Goal: Information Seeking & Learning: Check status

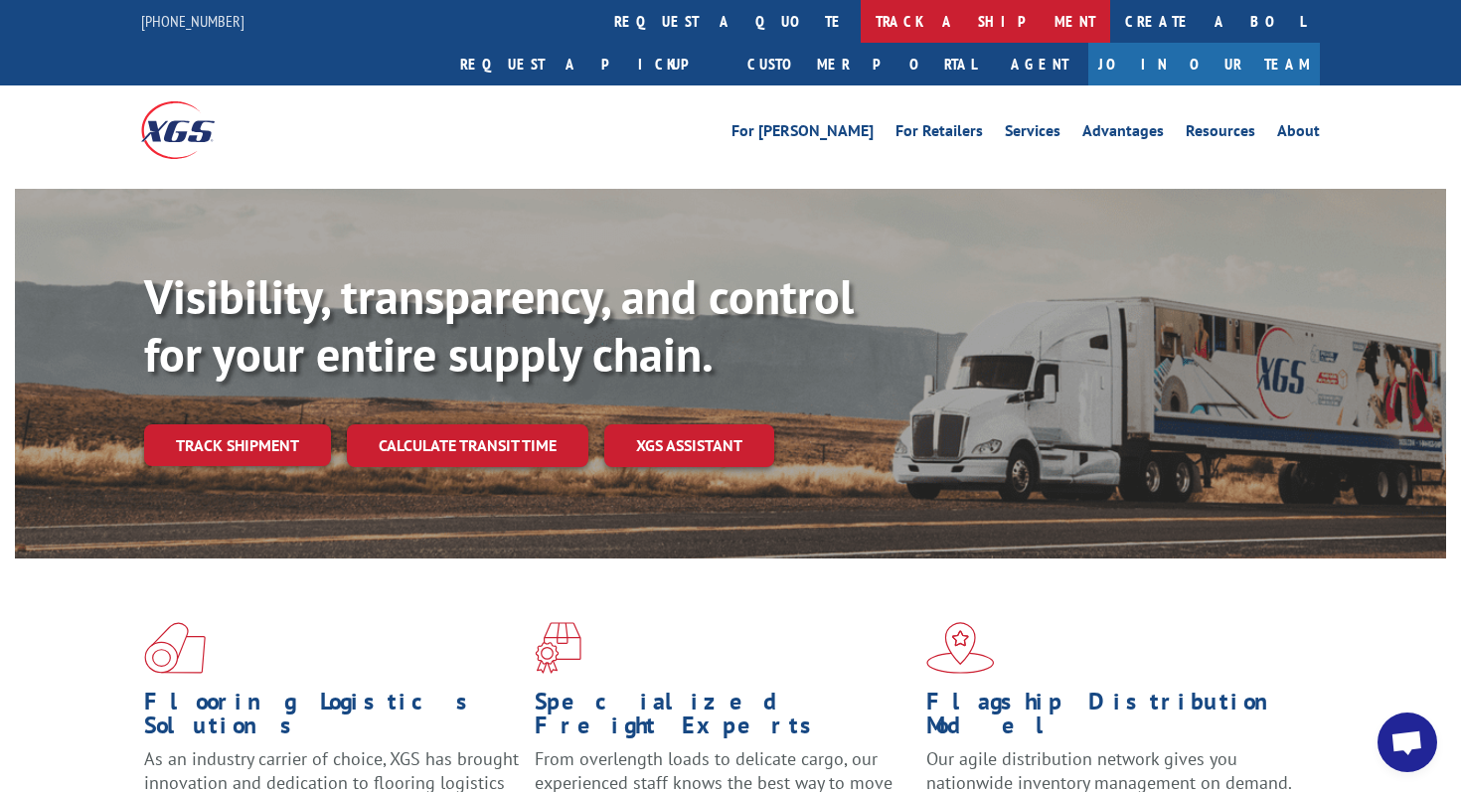
click at [861, 16] on link "track a shipment" at bounding box center [985, 21] width 249 height 43
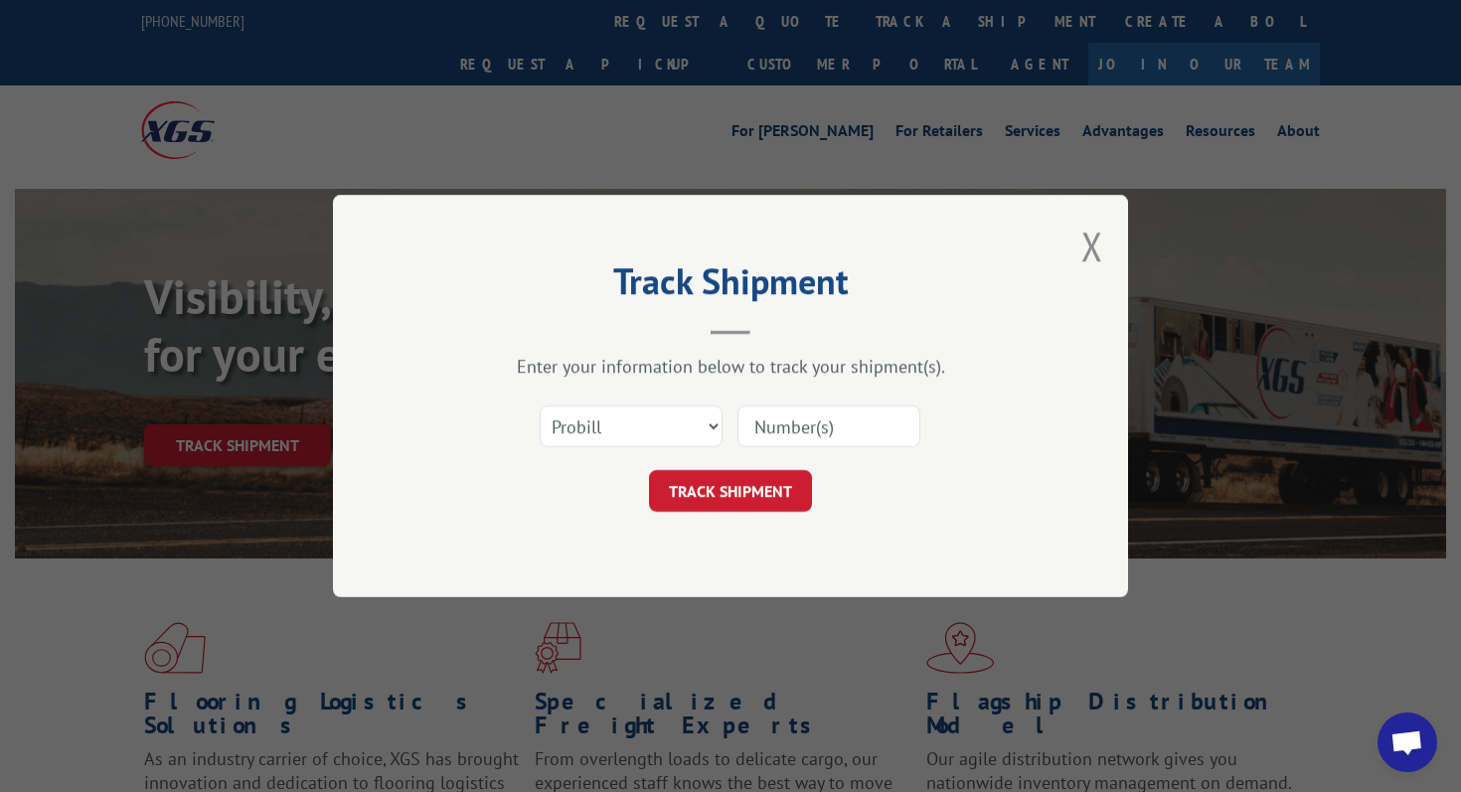
click at [874, 433] on input at bounding box center [828, 426] width 183 height 42
paste input "168082"
type input "168082"
drag, startPoint x: 736, startPoint y: 485, endPoint x: 736, endPoint y: 464, distance: 20.9
click at [736, 474] on button "TRACK SHIPMENT" at bounding box center [730, 491] width 163 height 42
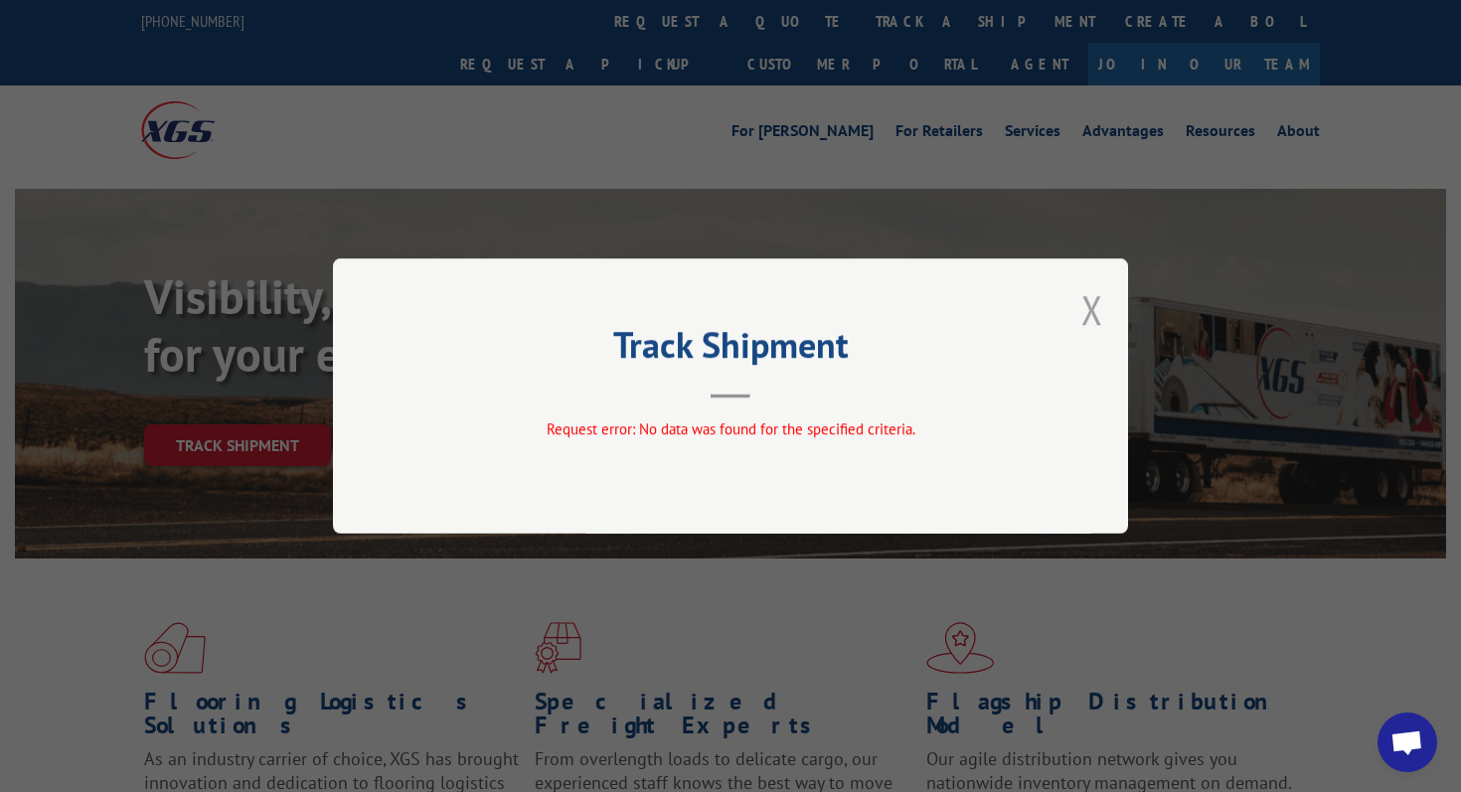
click at [1089, 321] on button "Close modal" at bounding box center [1092, 309] width 22 height 53
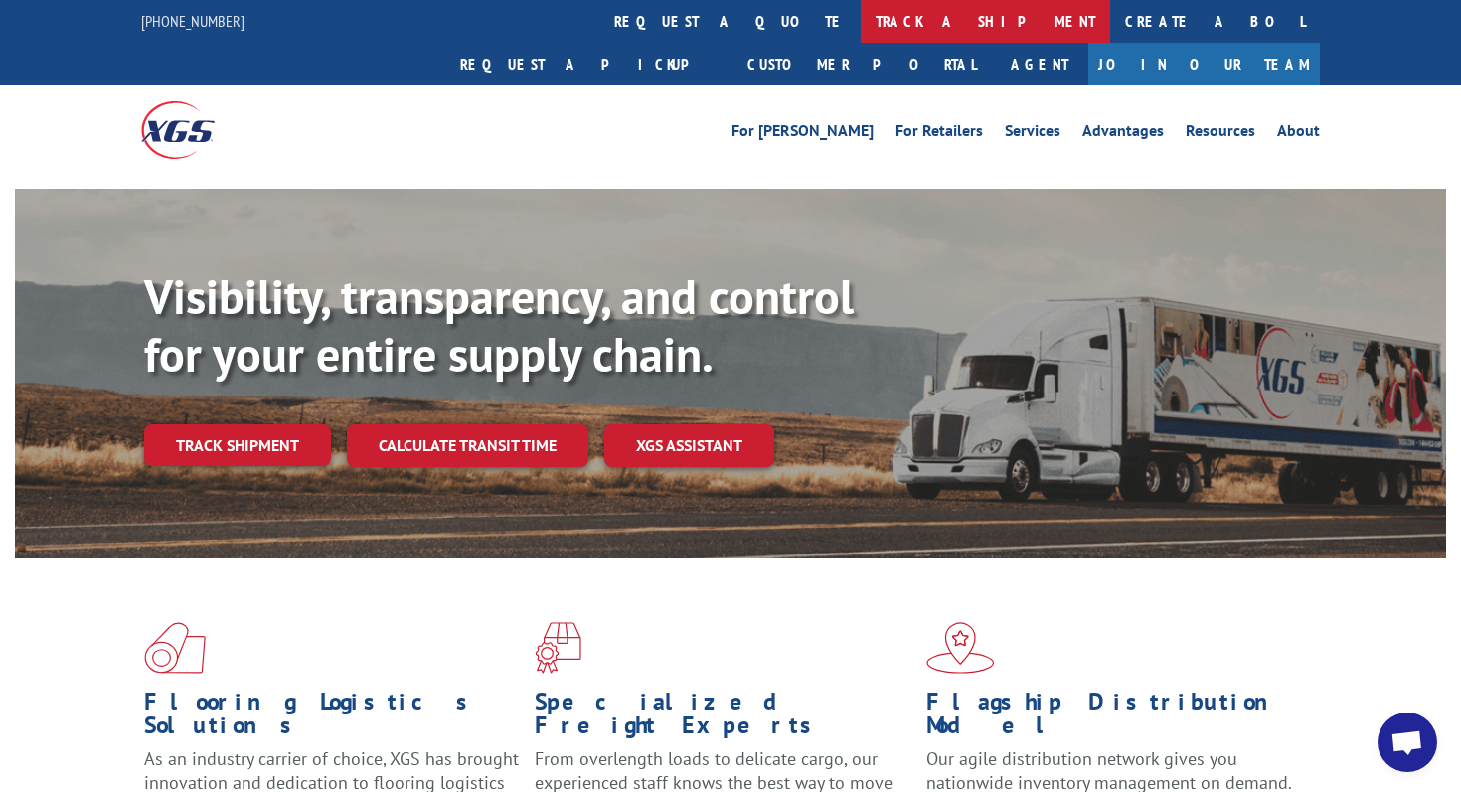
click at [861, 31] on link "track a shipment" at bounding box center [985, 21] width 249 height 43
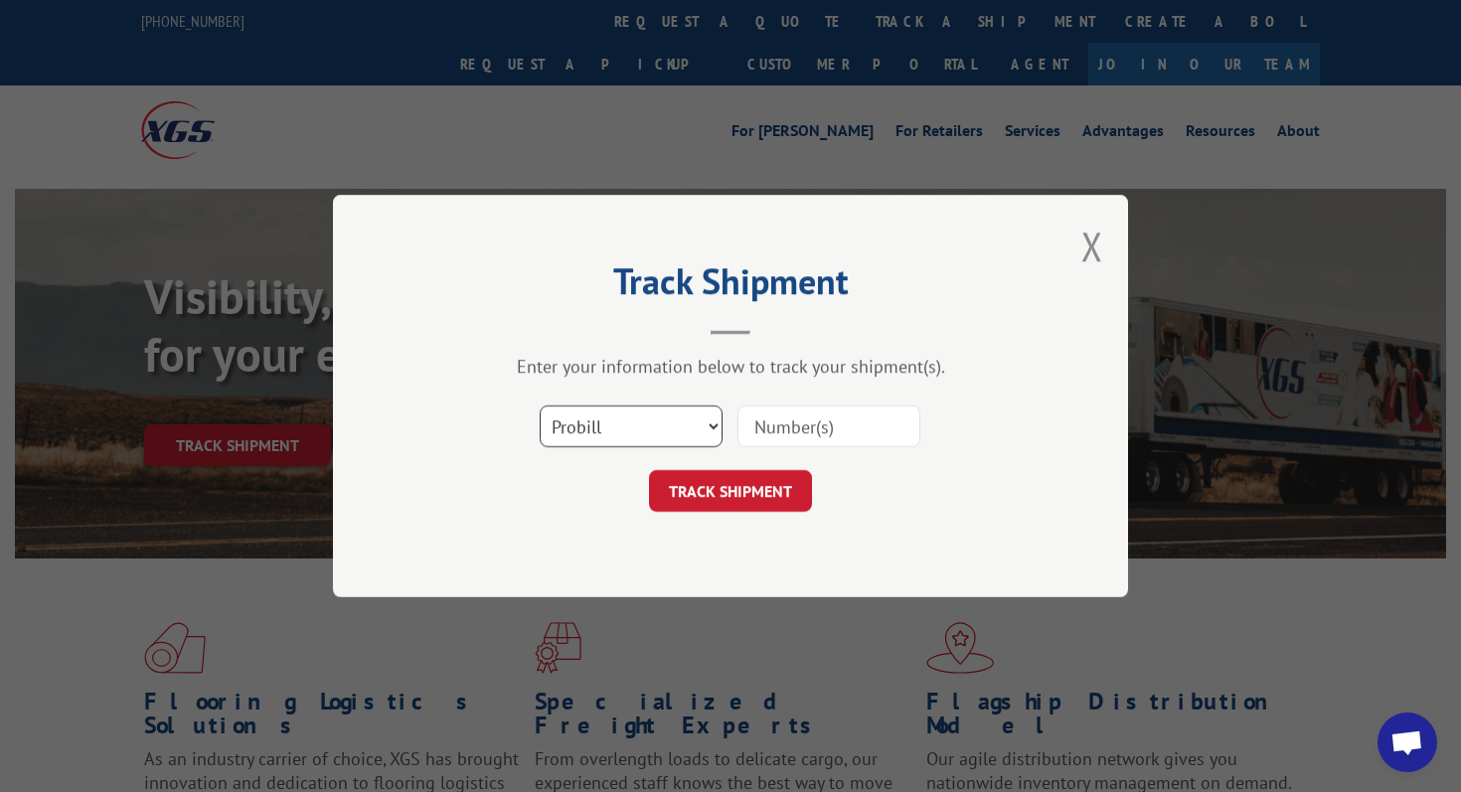
click at [669, 411] on select "Select category... Probill BOL PO" at bounding box center [631, 426] width 183 height 42
drag, startPoint x: 669, startPoint y: 411, endPoint x: 789, endPoint y: 439, distance: 123.4
click at [789, 439] on input at bounding box center [828, 426] width 183 height 42
paste input "17667002"
type input "17667002"
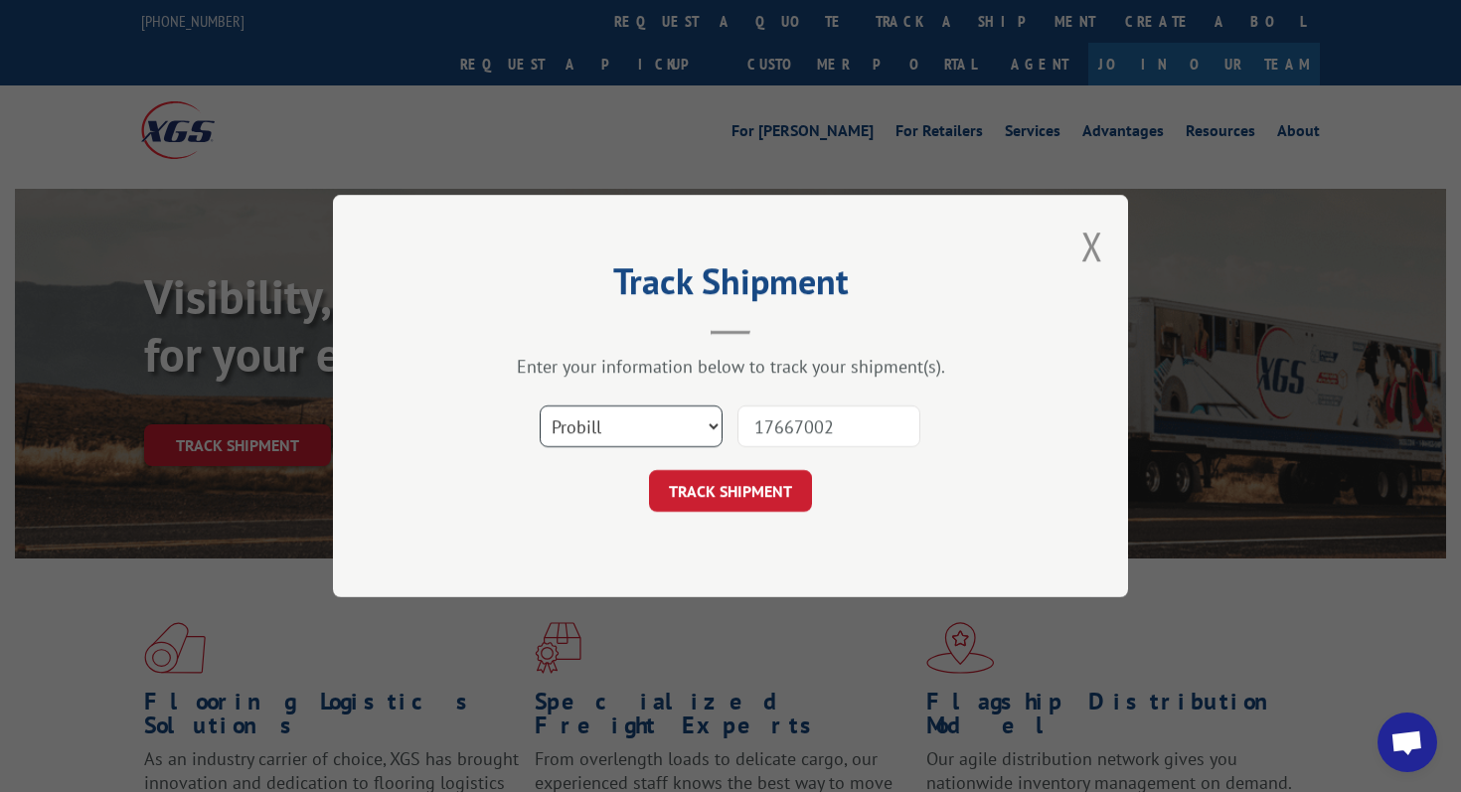
click at [684, 423] on select "Select category... Probill BOL PO" at bounding box center [631, 426] width 183 height 42
click at [540, 405] on select "Select category... Probill BOL PO" at bounding box center [631, 426] width 183 height 42
click at [722, 502] on button "TRACK SHIPMENT" at bounding box center [730, 491] width 163 height 42
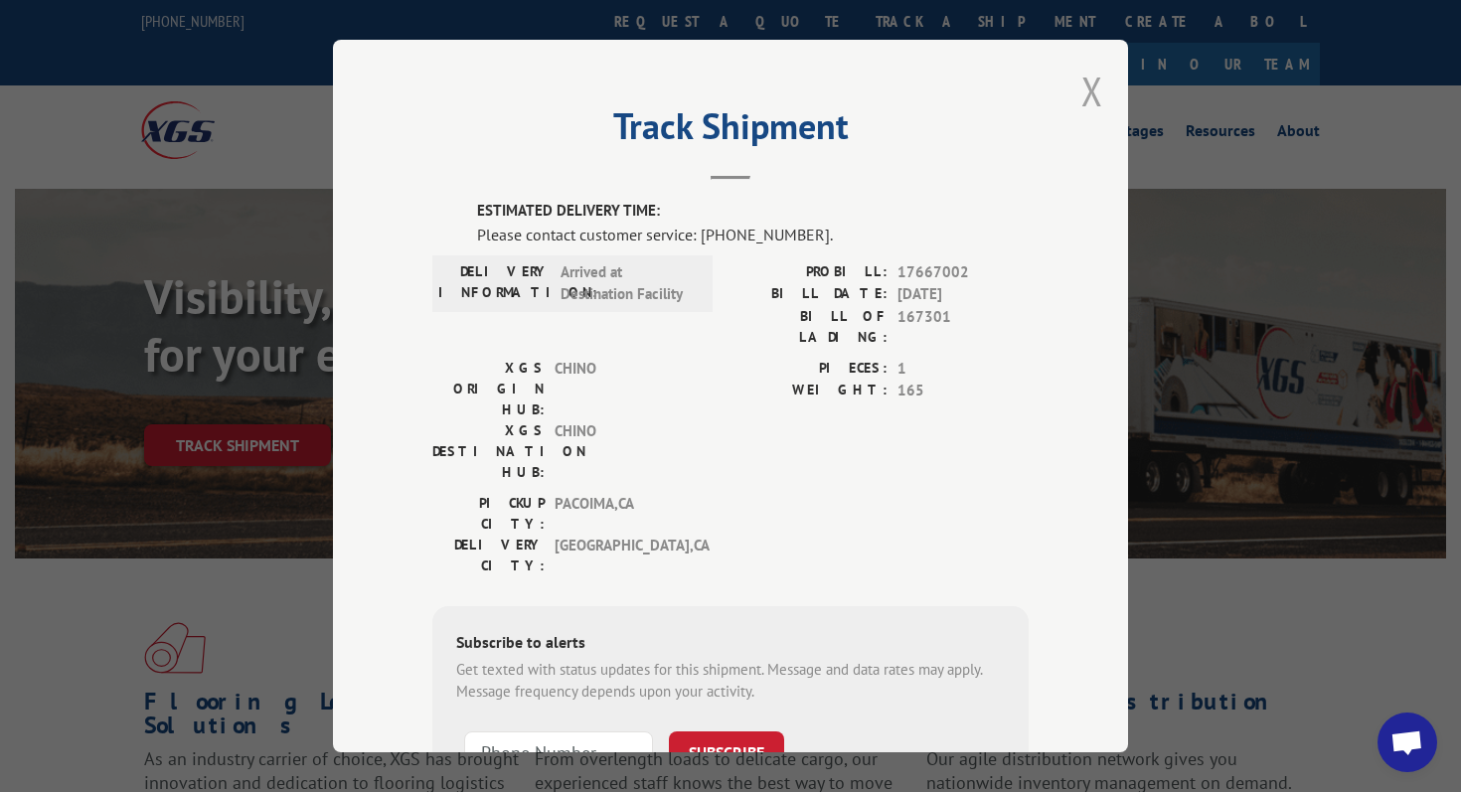
click at [1089, 79] on button "Close modal" at bounding box center [1092, 91] width 22 height 53
